Goal: Task Accomplishment & Management: Use online tool/utility

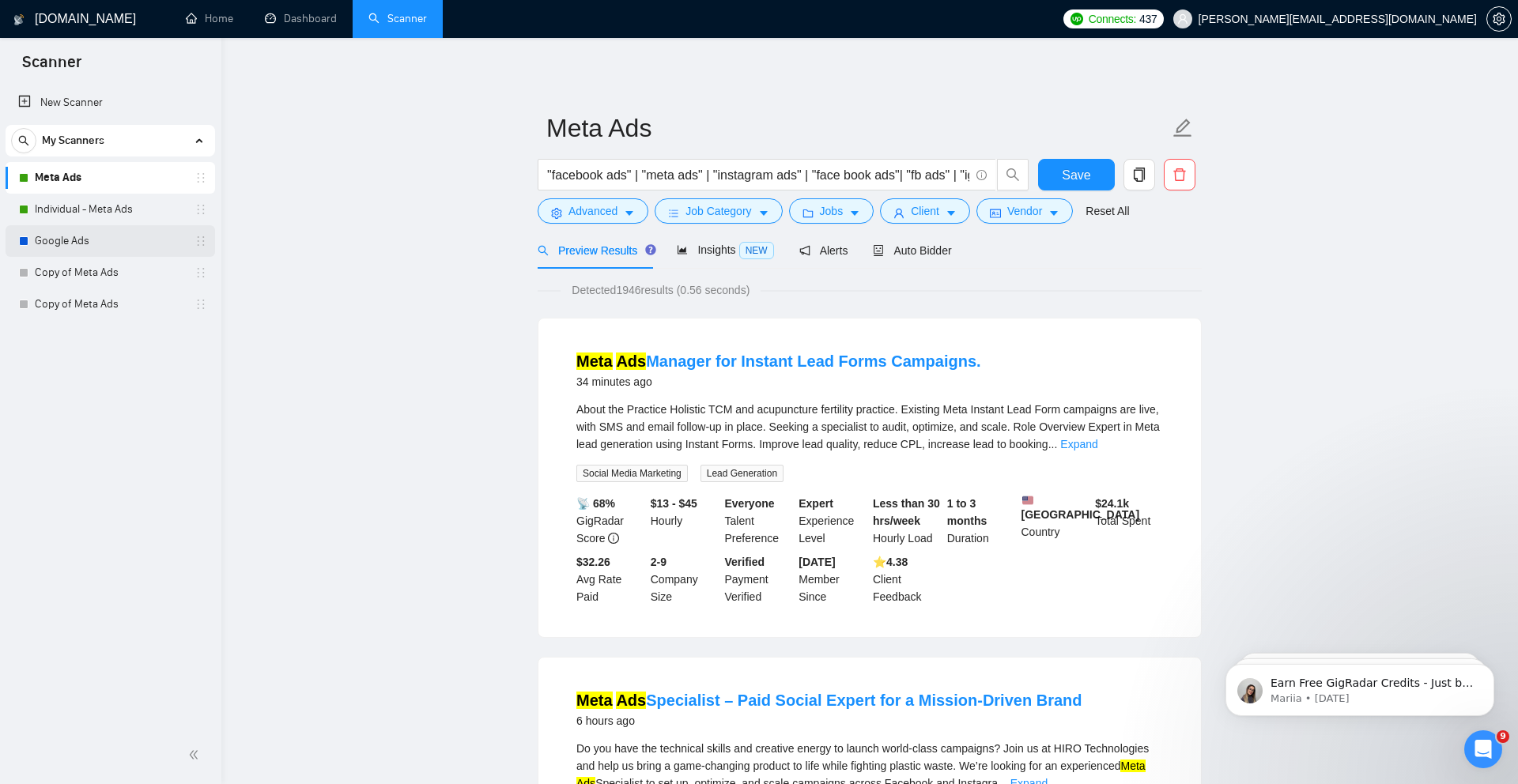
click at [113, 242] on link "Google Ads" at bounding box center [110, 241] width 150 height 31
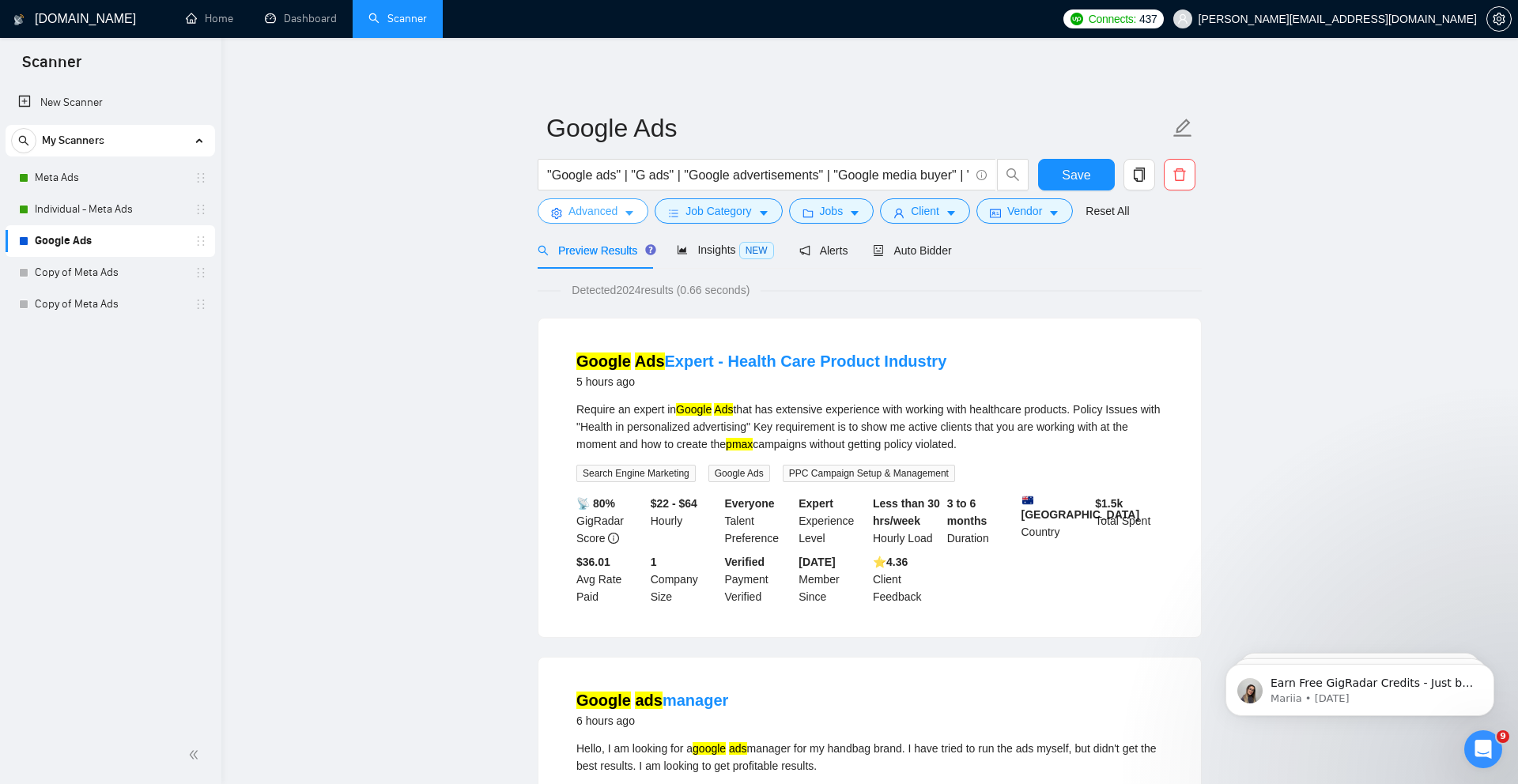
click at [609, 208] on span "Advanced" at bounding box center [593, 211] width 49 height 18
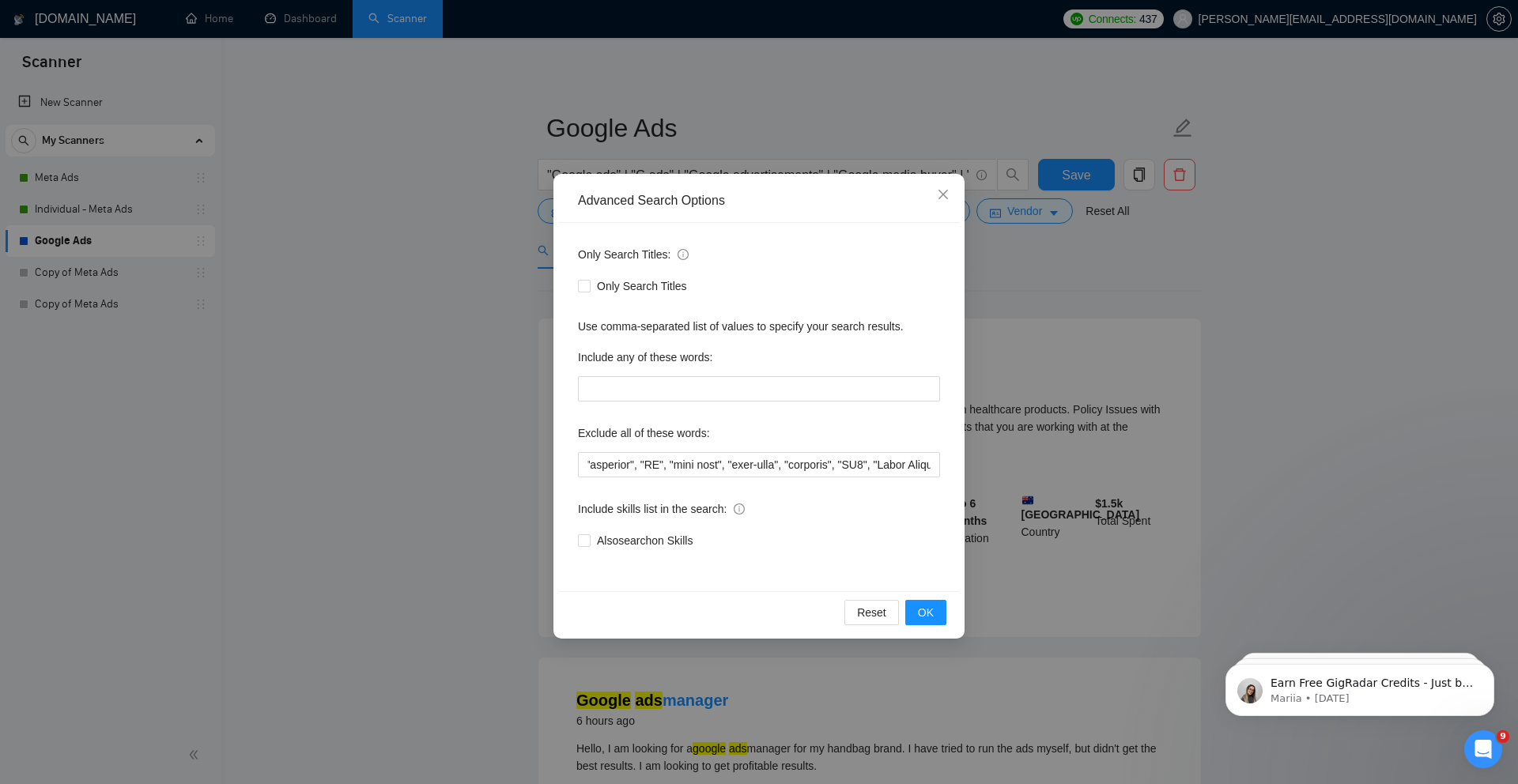
scroll to position [0, 4804]
click at [874, 464] on input "text" at bounding box center [759, 464] width 362 height 25
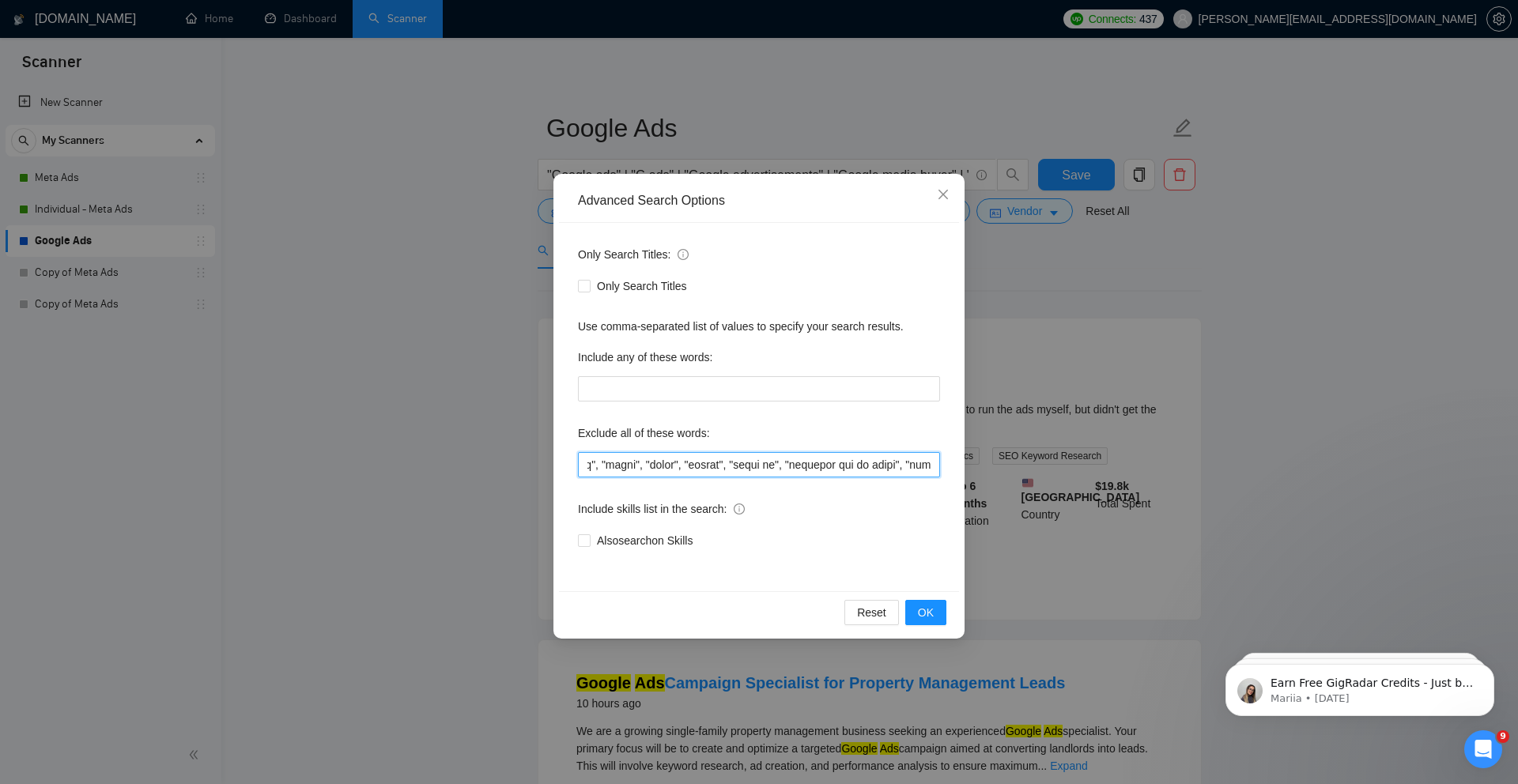
scroll to position [0, 2683]
type input ""MCP Integration", "Import specialist", "Small Test Campaign", "youtube", "you …"
click at [928, 614] on span "OK" at bounding box center [925, 612] width 16 height 18
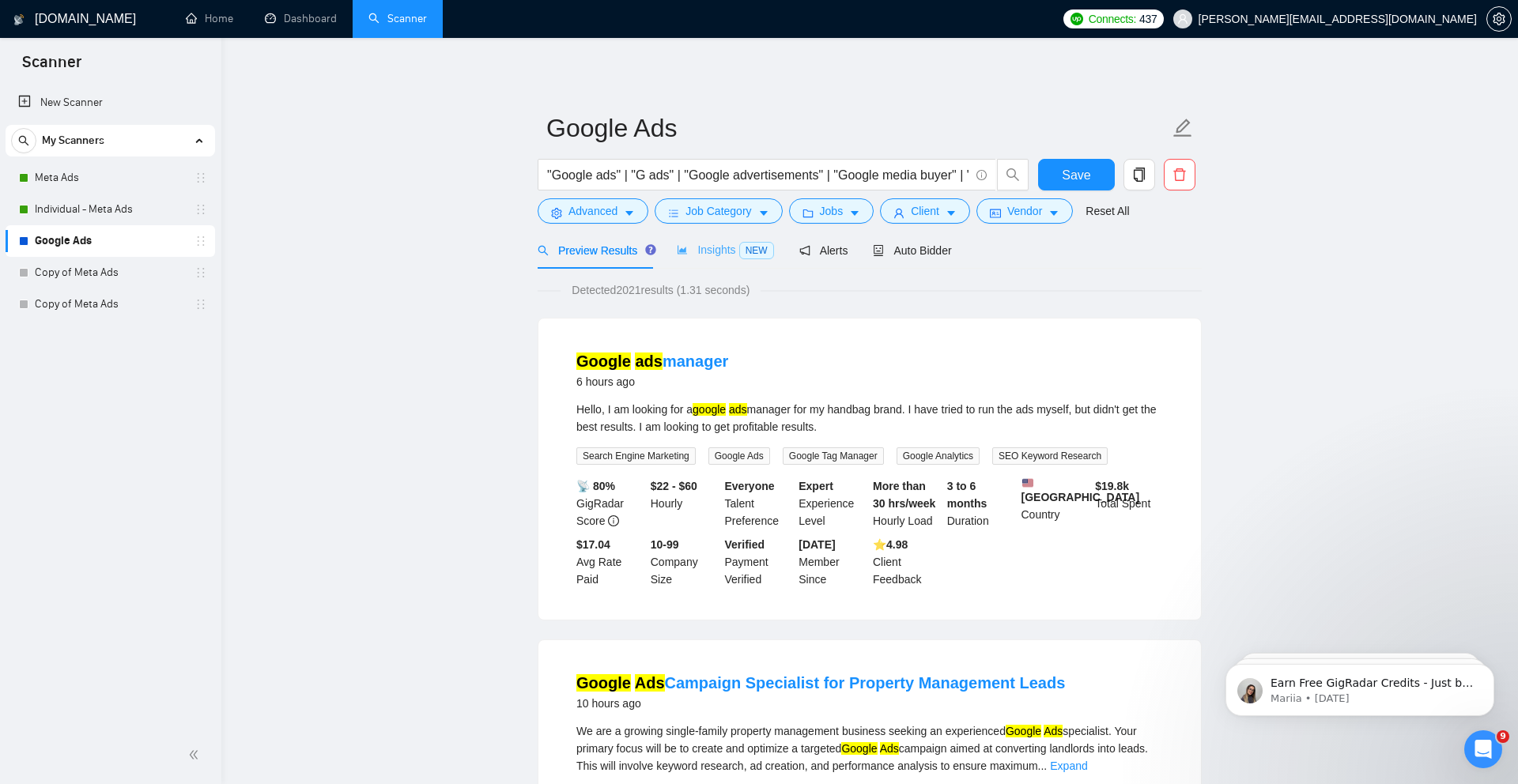
click at [733, 262] on div "Insights NEW" at bounding box center [725, 250] width 96 height 37
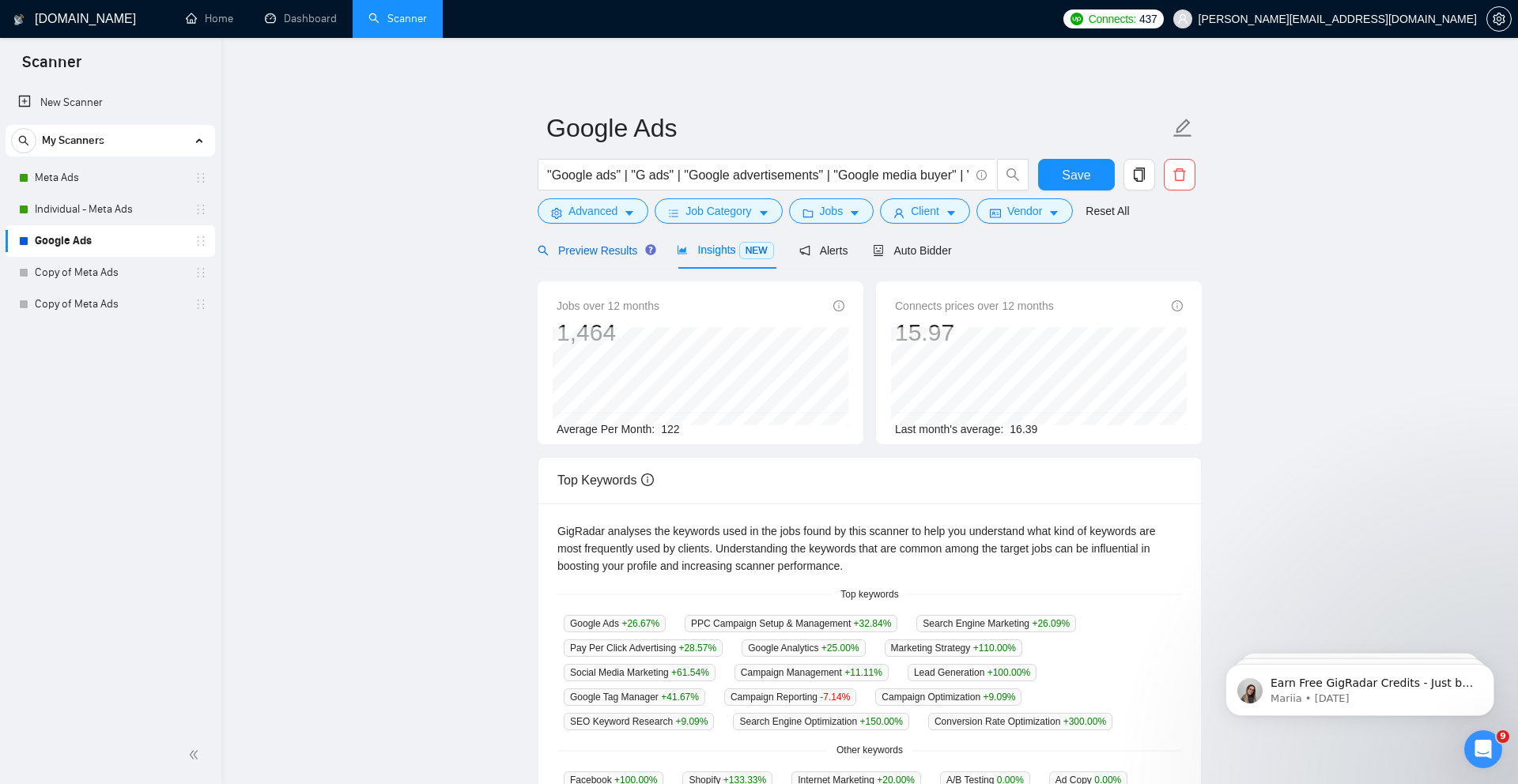
click at [612, 245] on span "Preview Results" at bounding box center [595, 250] width 114 height 12
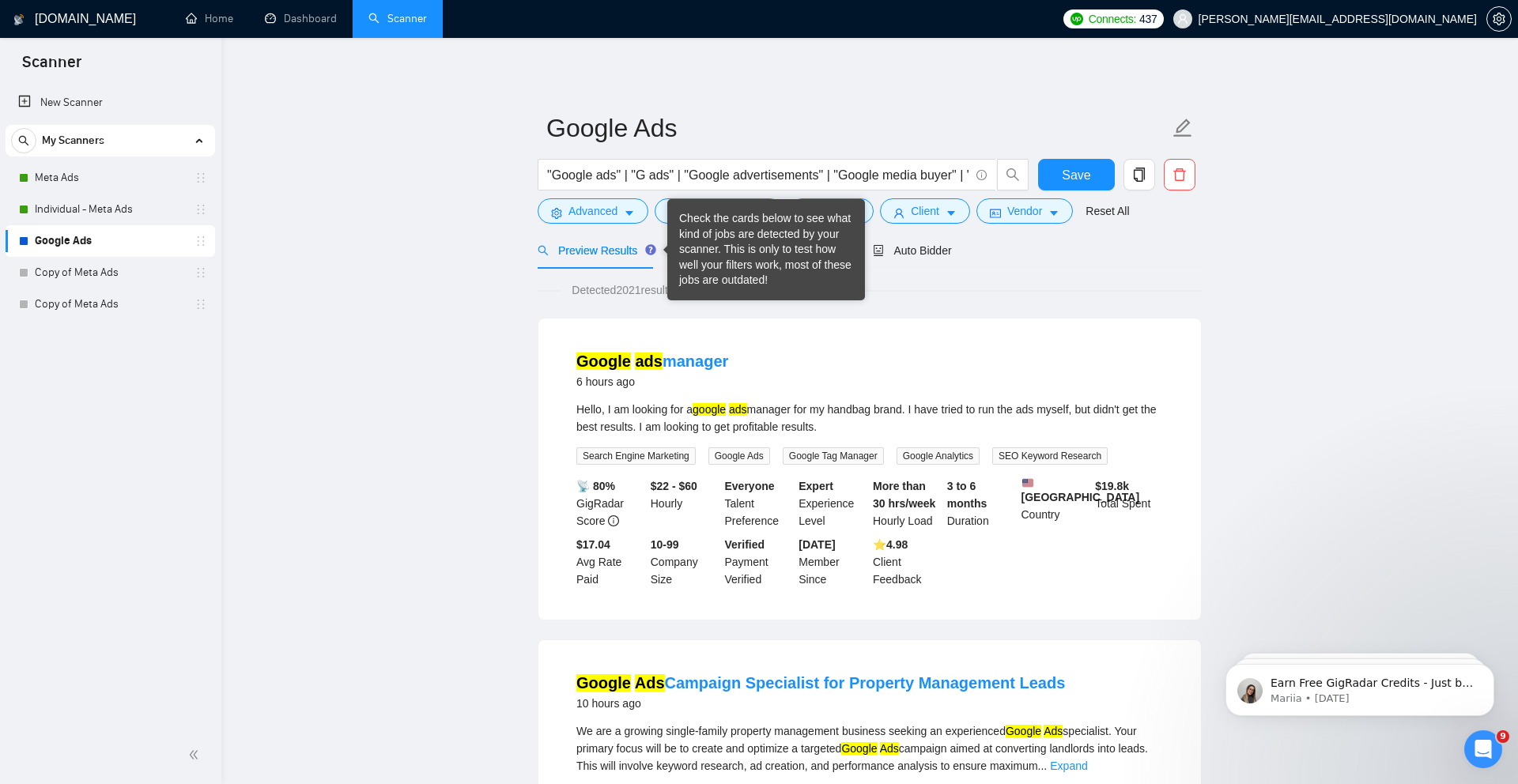
click at [679, 253] on div "Check the cards below to see what kind of jobs are detected by your scanner. Th…" at bounding box center [766, 249] width 174 height 78
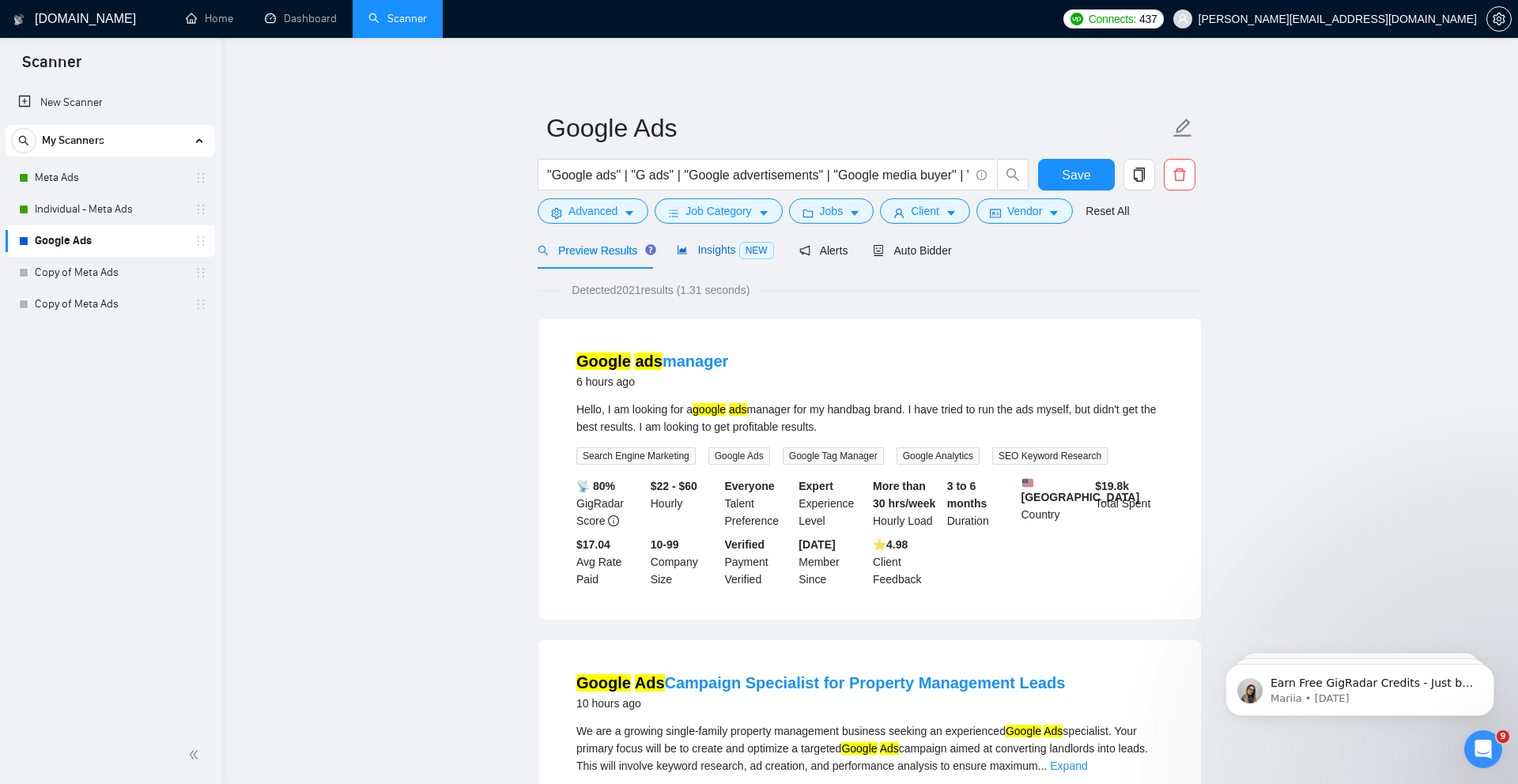
click at [718, 249] on span "Insights NEW" at bounding box center [725, 249] width 96 height 12
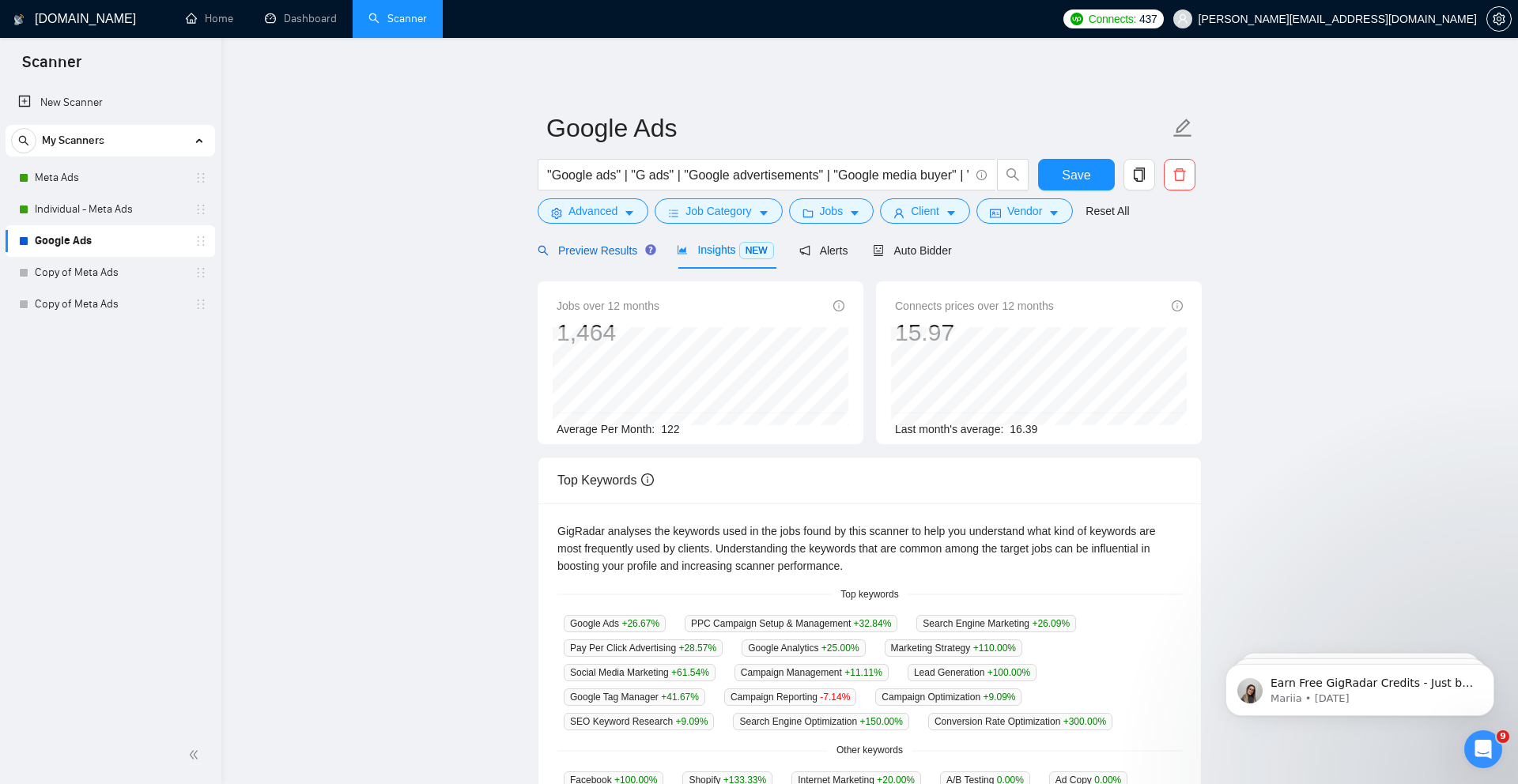
click at [603, 245] on span "Preview Results" at bounding box center [595, 250] width 114 height 12
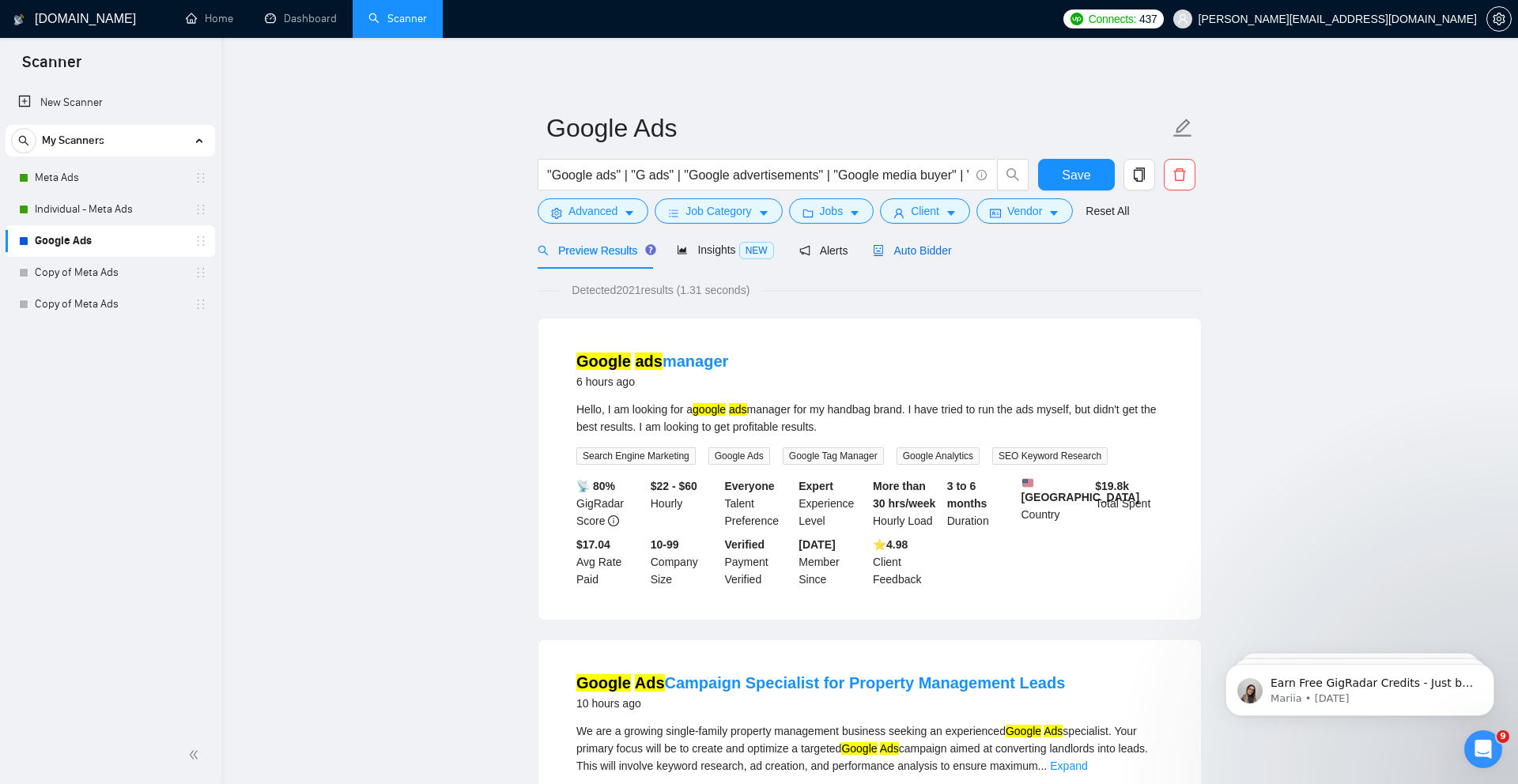
click at [920, 255] on span "Auto Bidder" at bounding box center [912, 250] width 78 height 12
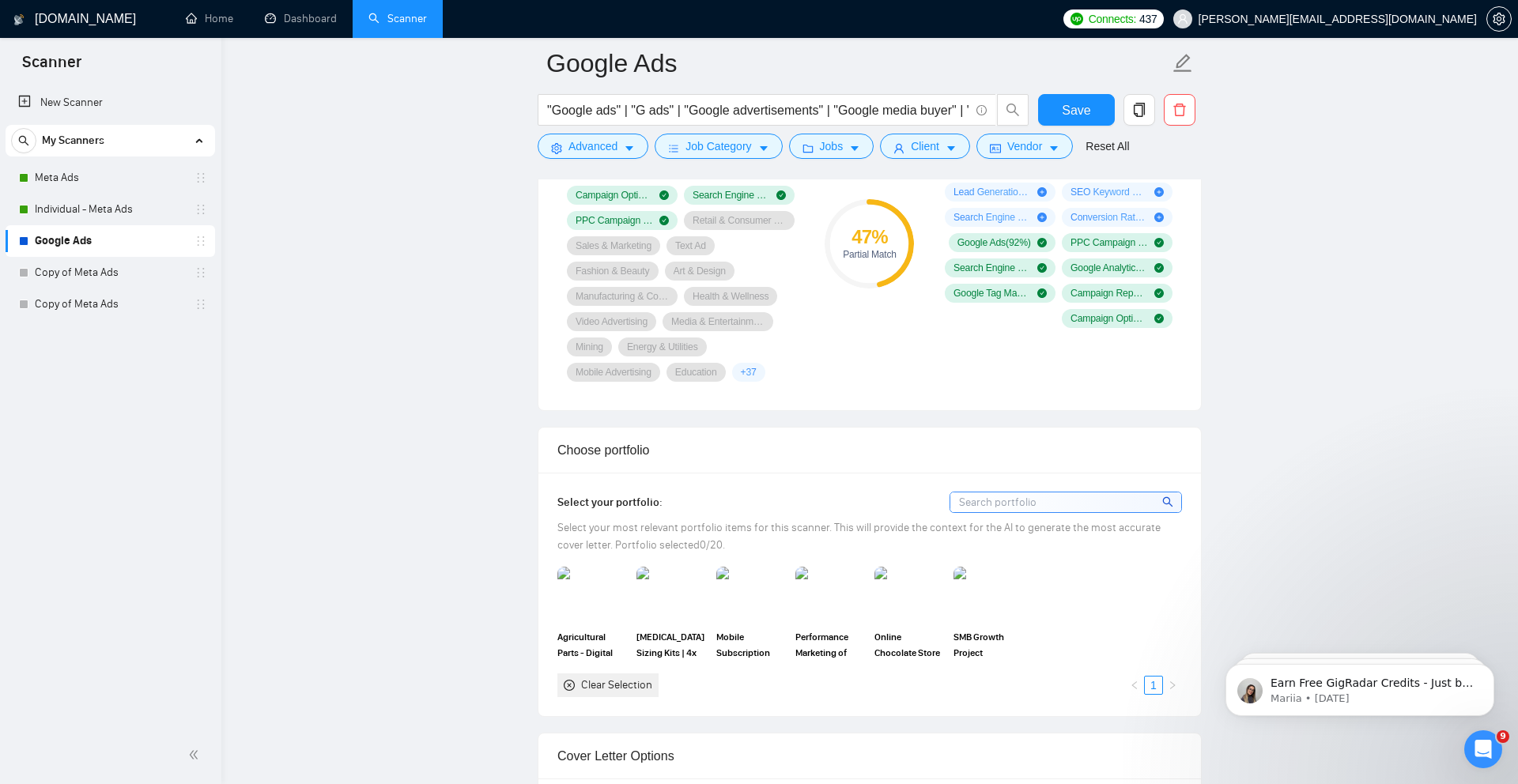
scroll to position [1376, 0]
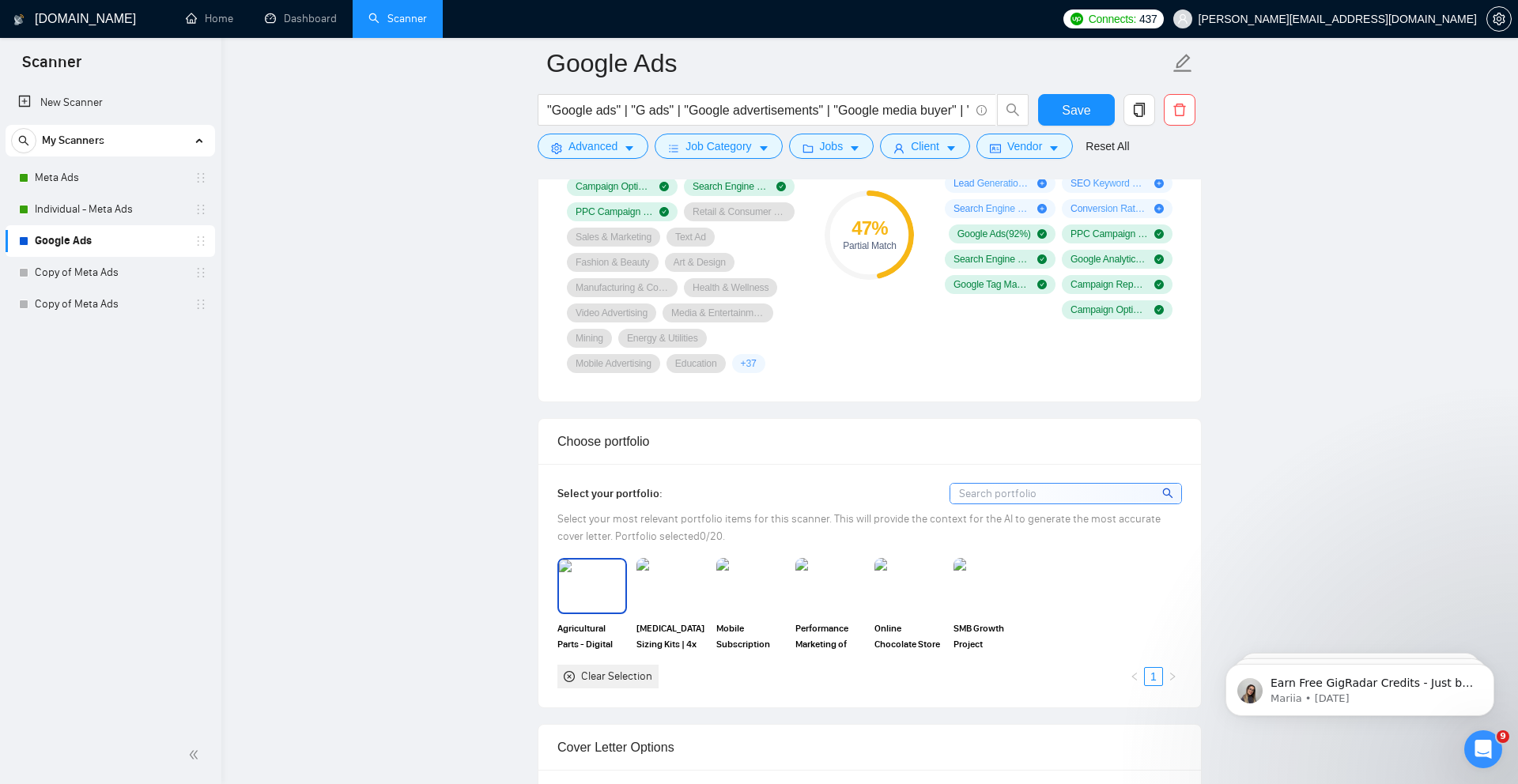
click at [602, 587] on img at bounding box center [592, 585] width 66 height 53
click at [674, 593] on img at bounding box center [671, 585] width 66 height 53
click at [772, 597] on img at bounding box center [751, 585] width 66 height 53
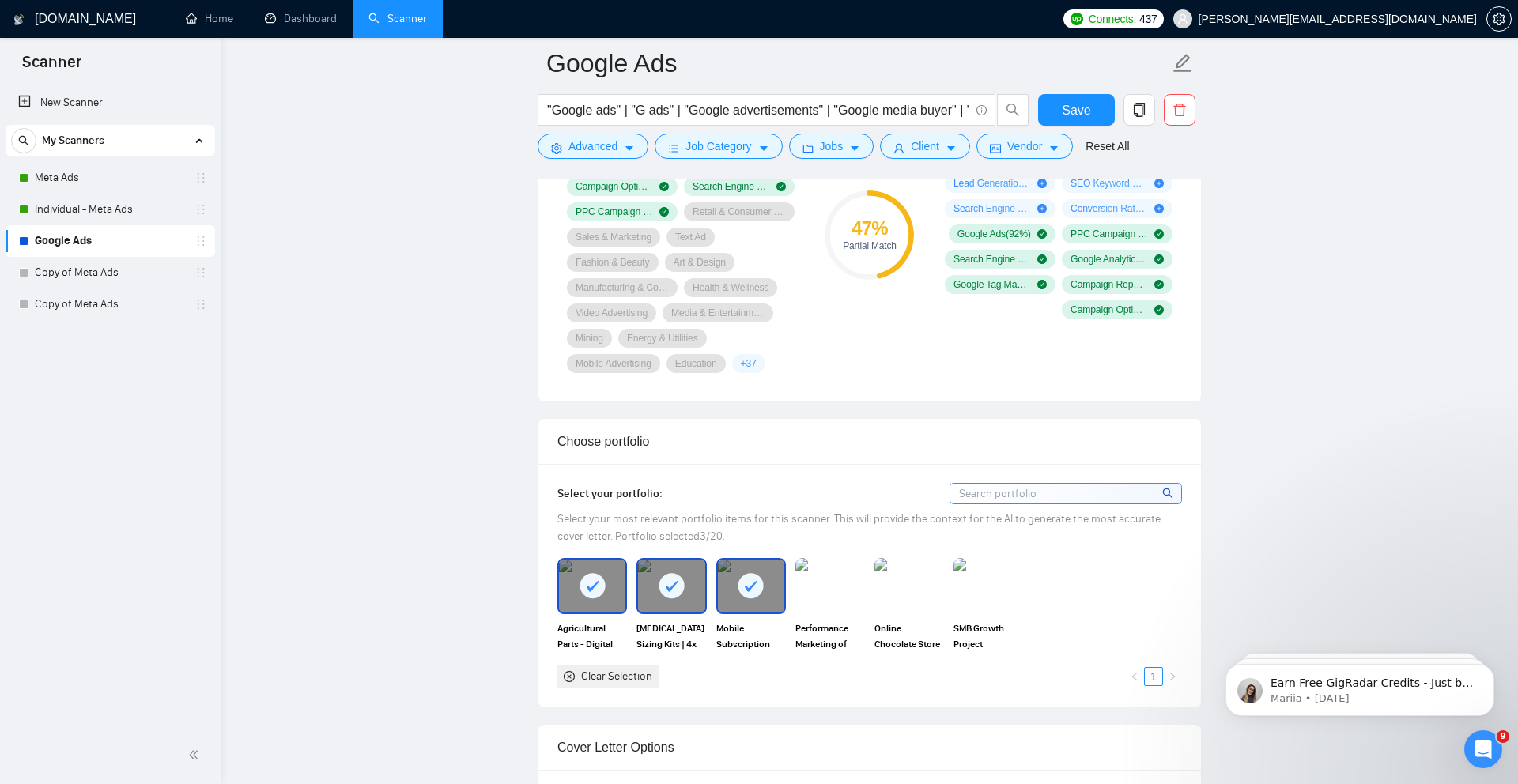
click at [841, 598] on img at bounding box center [830, 585] width 70 height 55
click at [924, 600] on img at bounding box center [908, 585] width 66 height 53
click at [993, 603] on img at bounding box center [988, 585] width 66 height 53
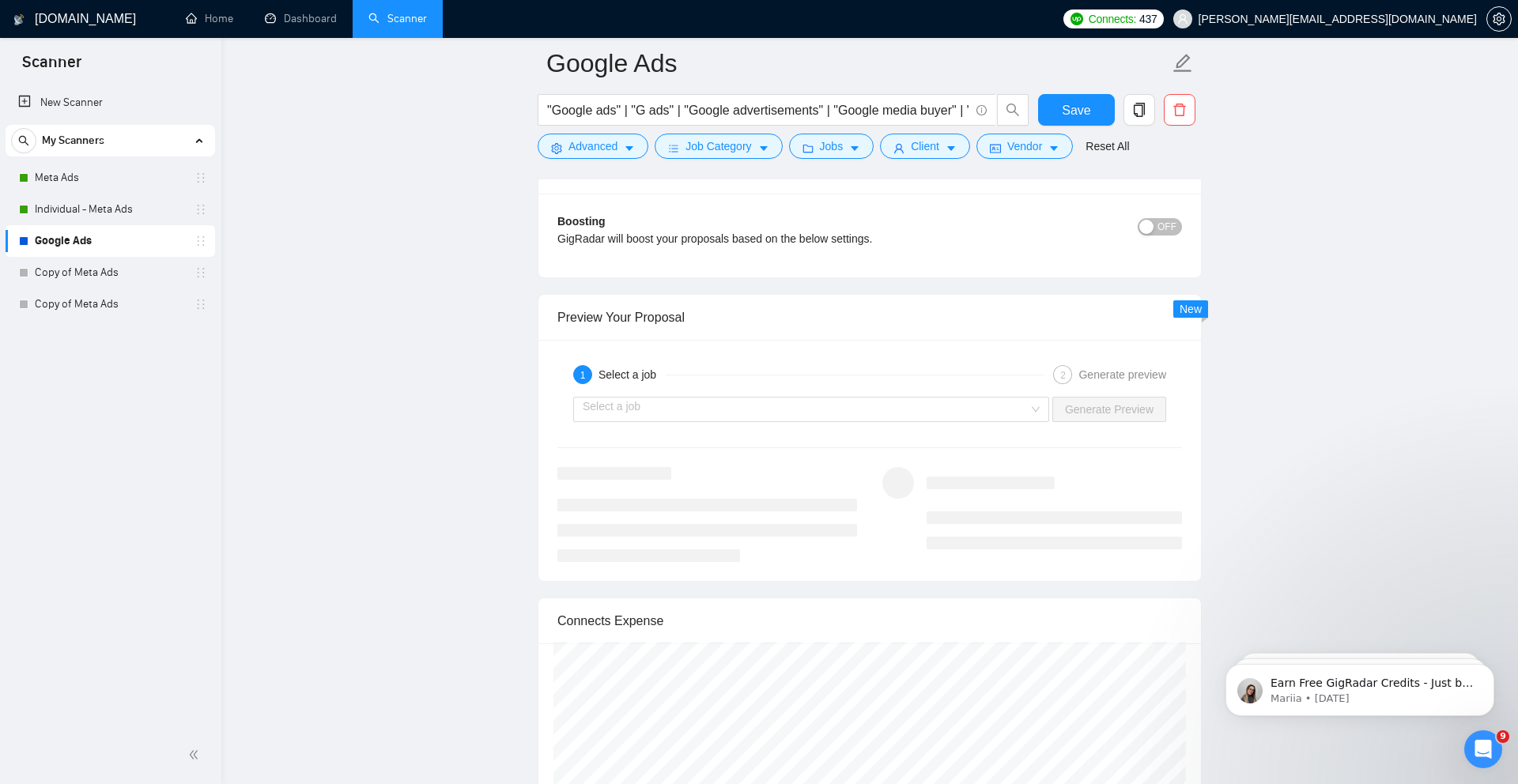
scroll to position [3074, 0]
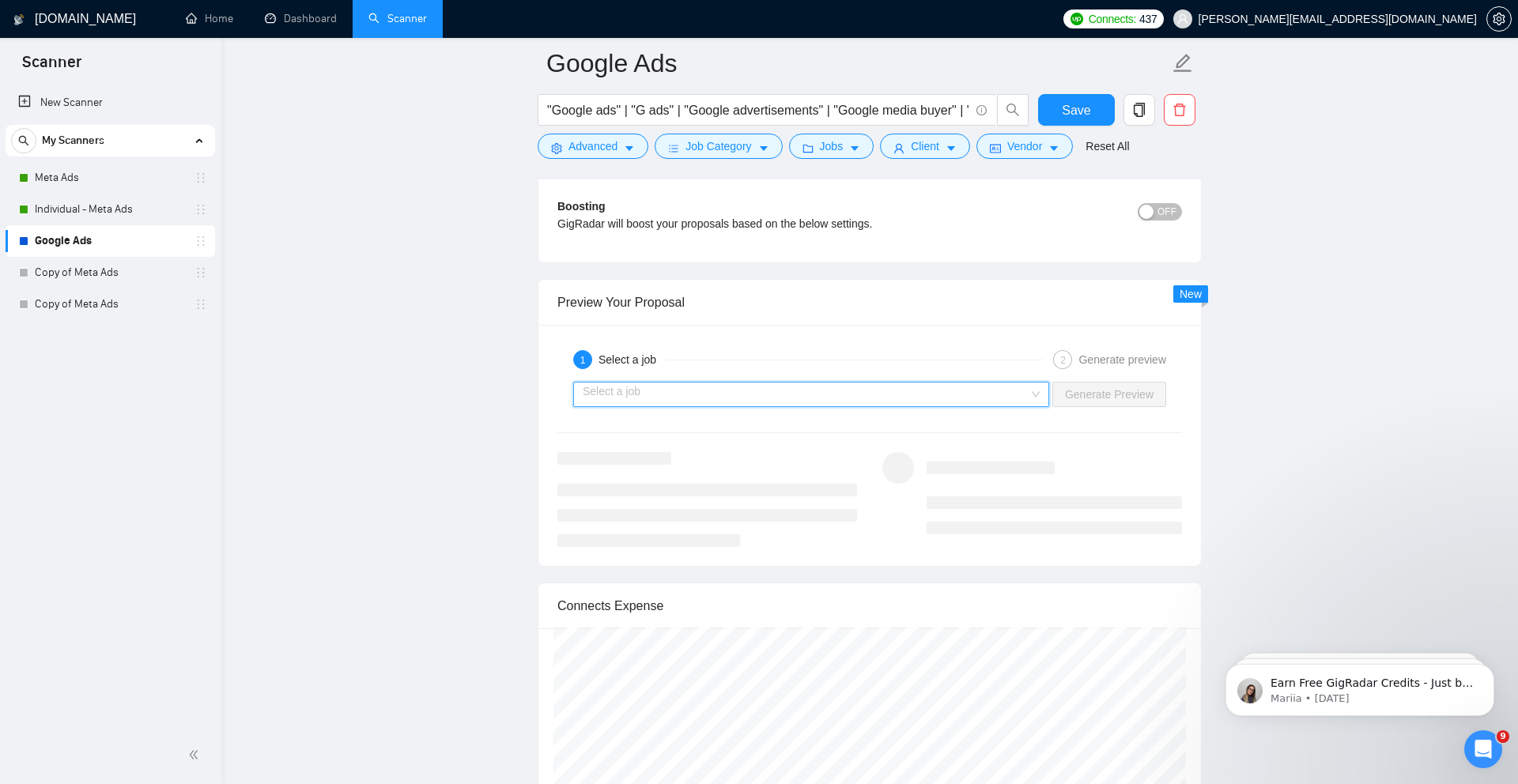
click at [966, 390] on input "search" at bounding box center [806, 394] width 446 height 24
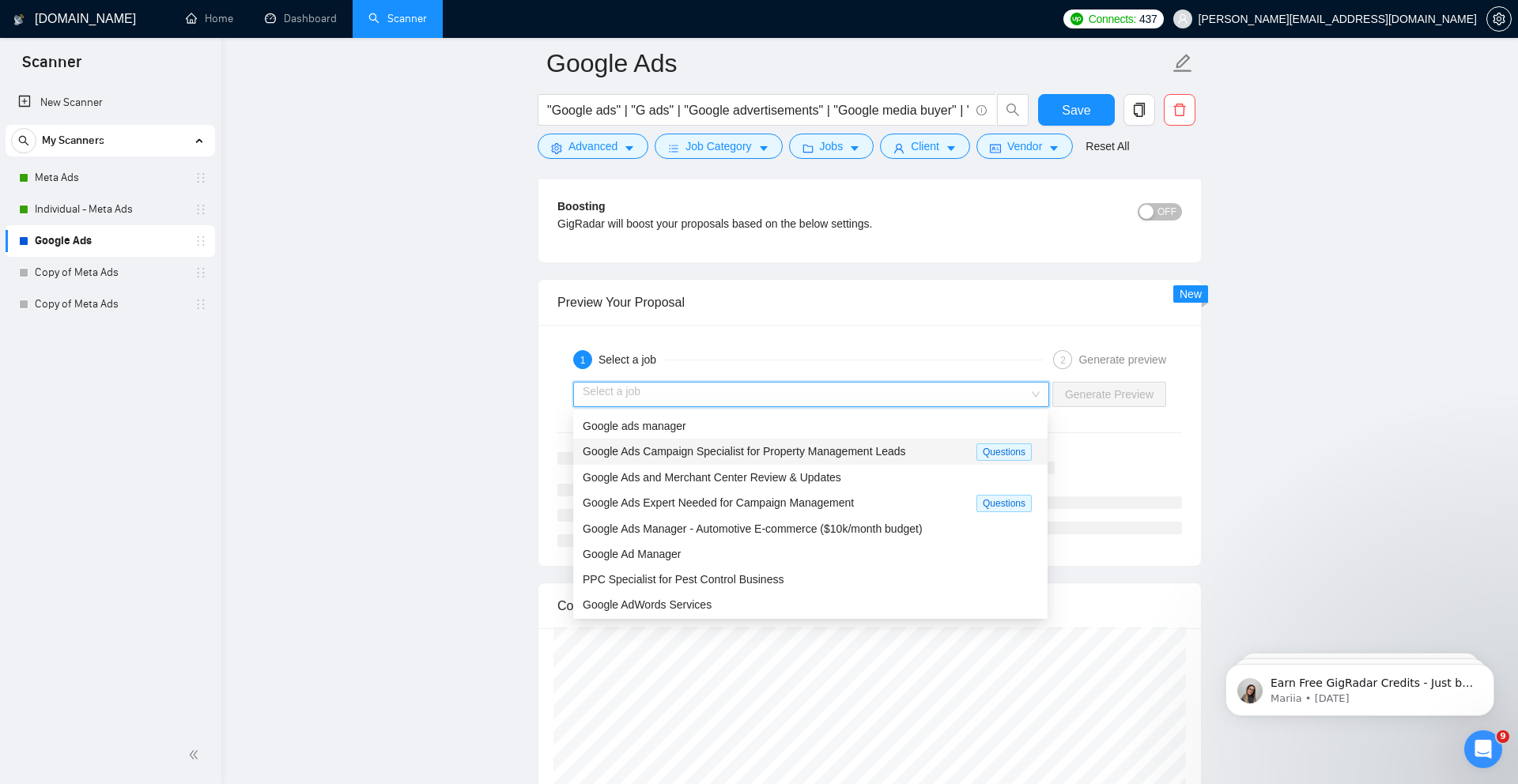
click at [715, 451] on span "Google Ads Campaign Specialist for Property Management Leads" at bounding box center [744, 451] width 324 height 12
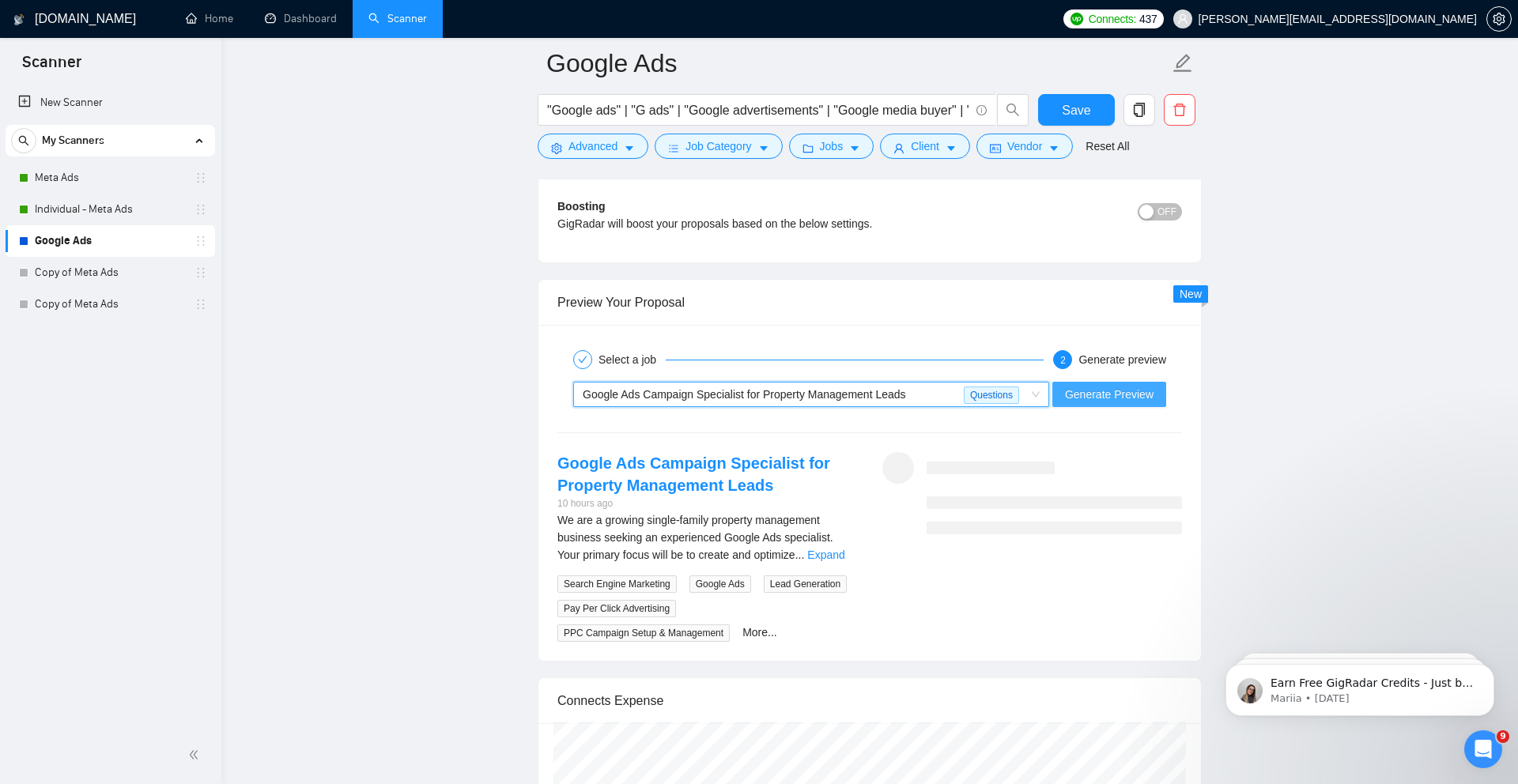
click at [1093, 398] on span "Generate Preview" at bounding box center [1108, 395] width 88 height 18
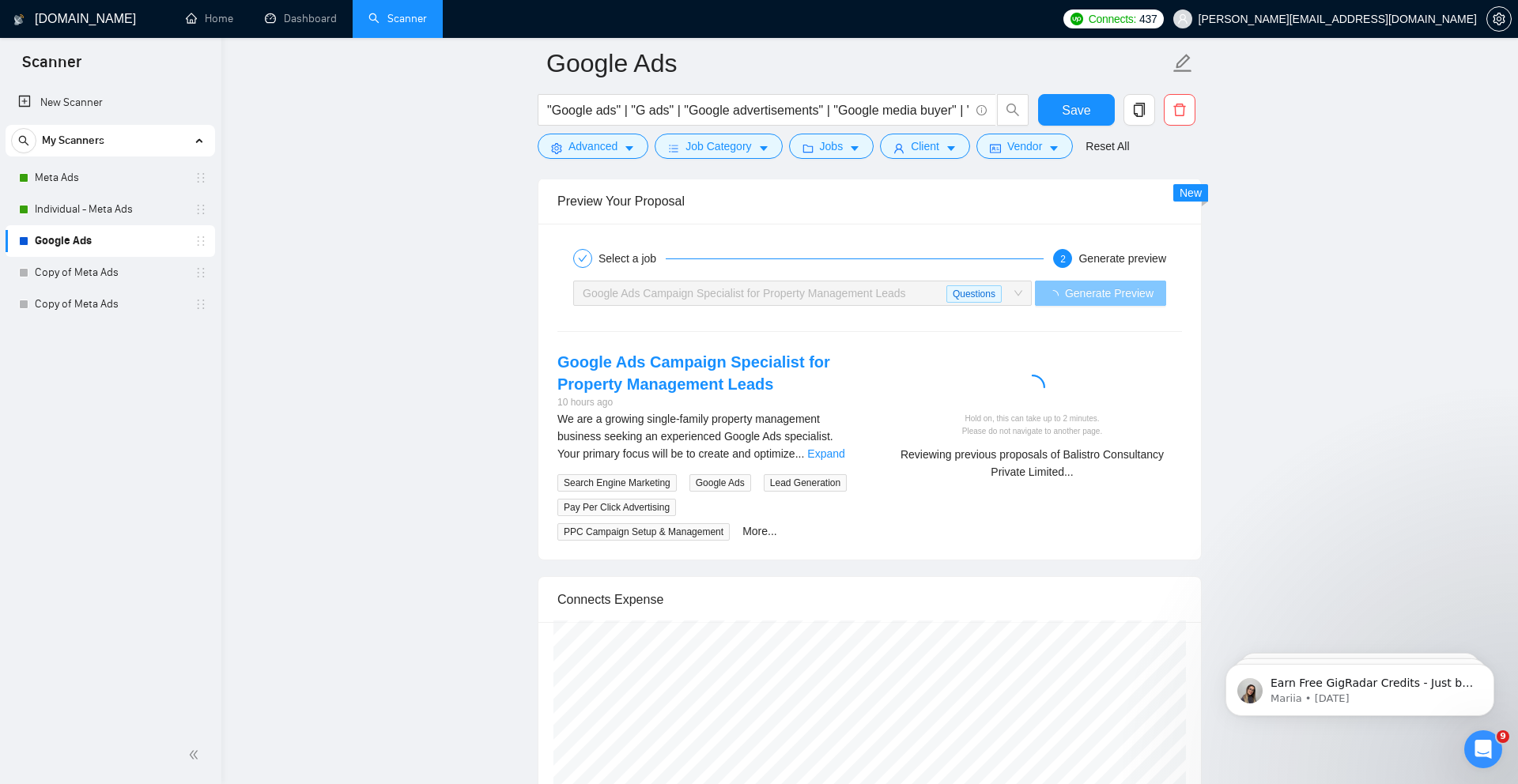
scroll to position [3177, 0]
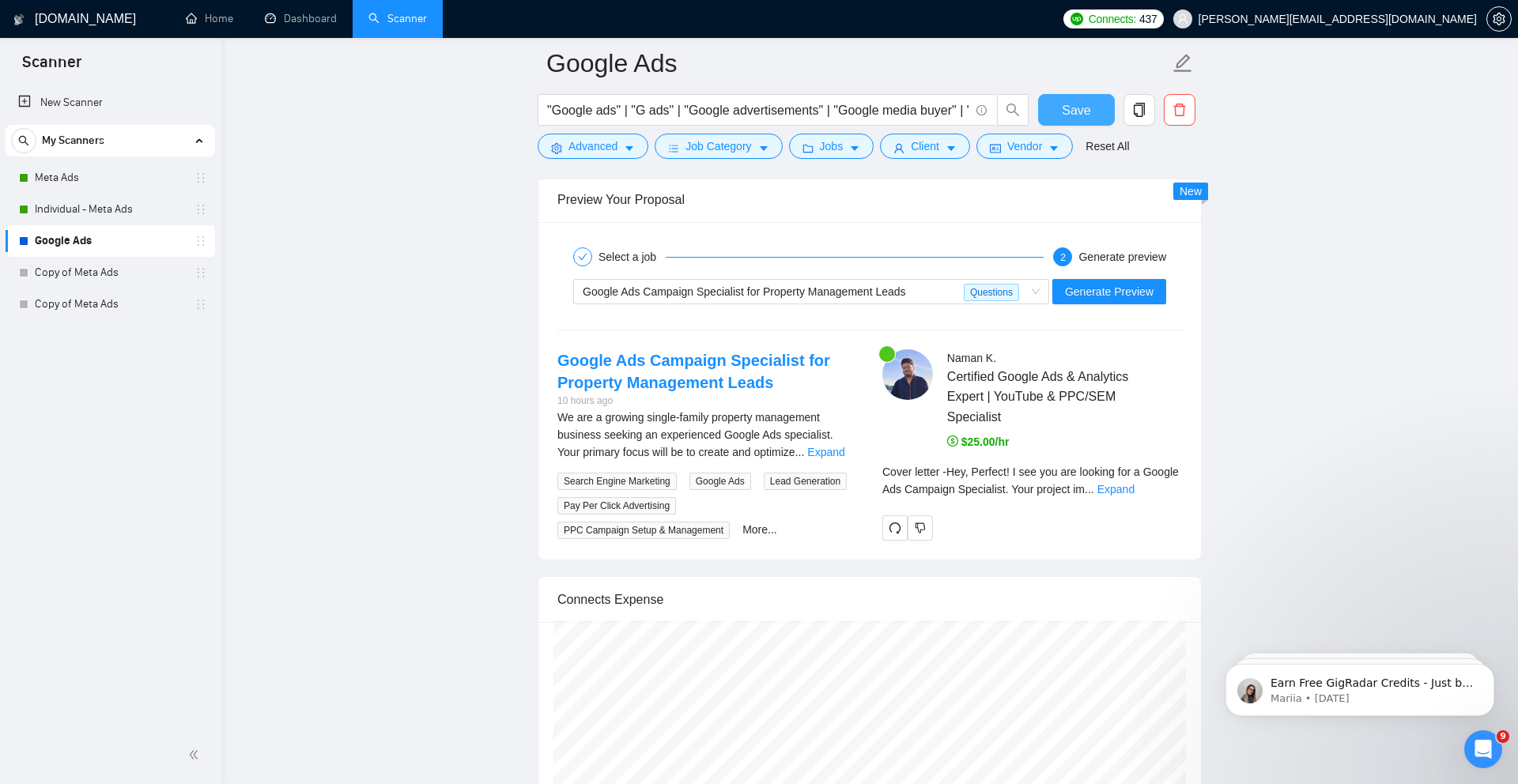
click at [1091, 102] on button "Save" at bounding box center [1076, 110] width 77 height 31
